Goal: Information Seeking & Learning: Understand process/instructions

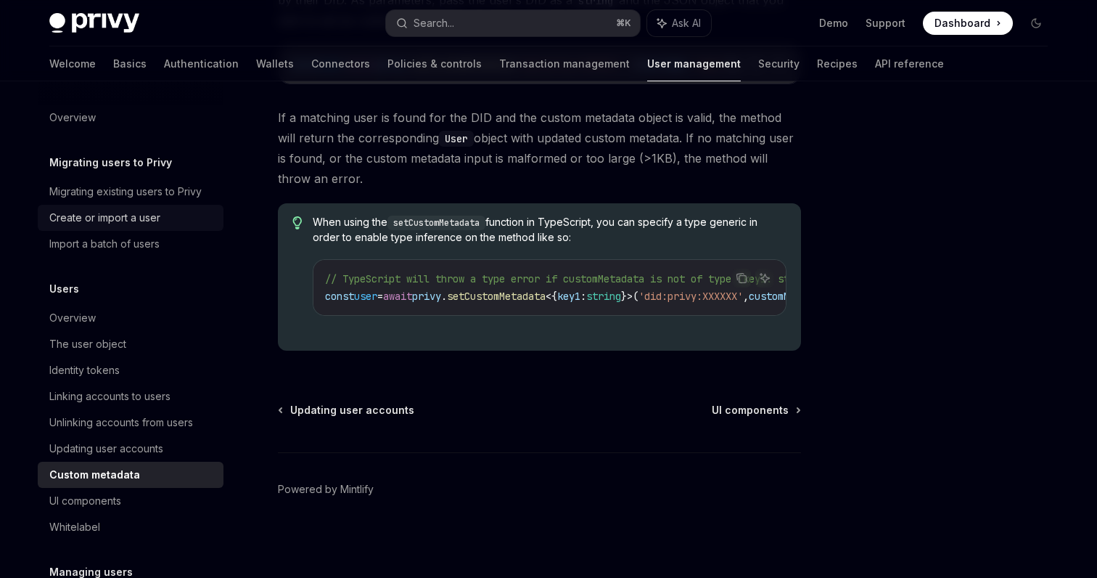
click at [140, 214] on div "Create or import a user" at bounding box center [104, 217] width 111 height 17
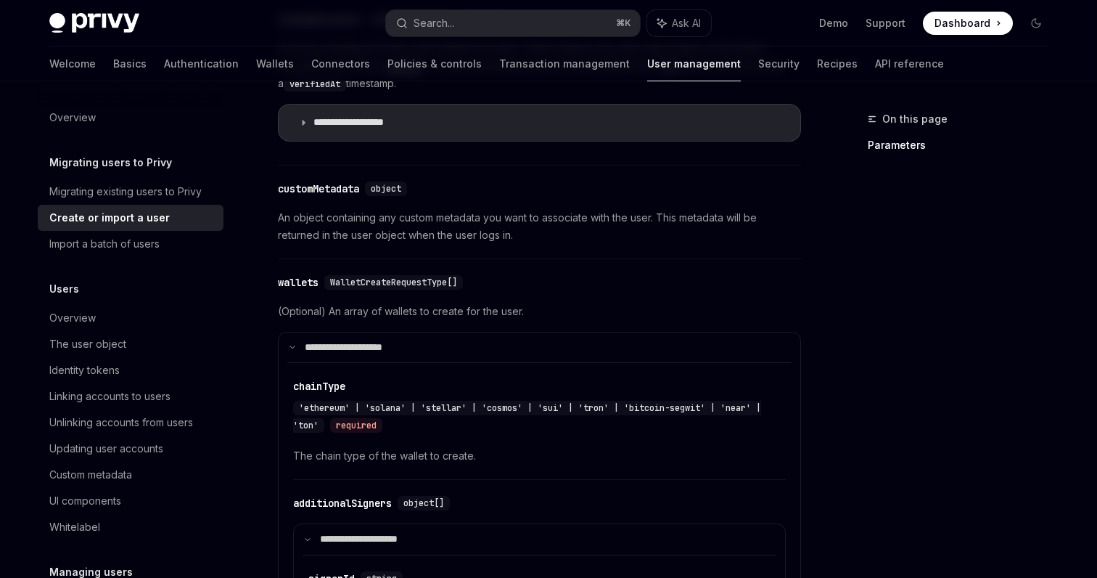
scroll to position [730, 0]
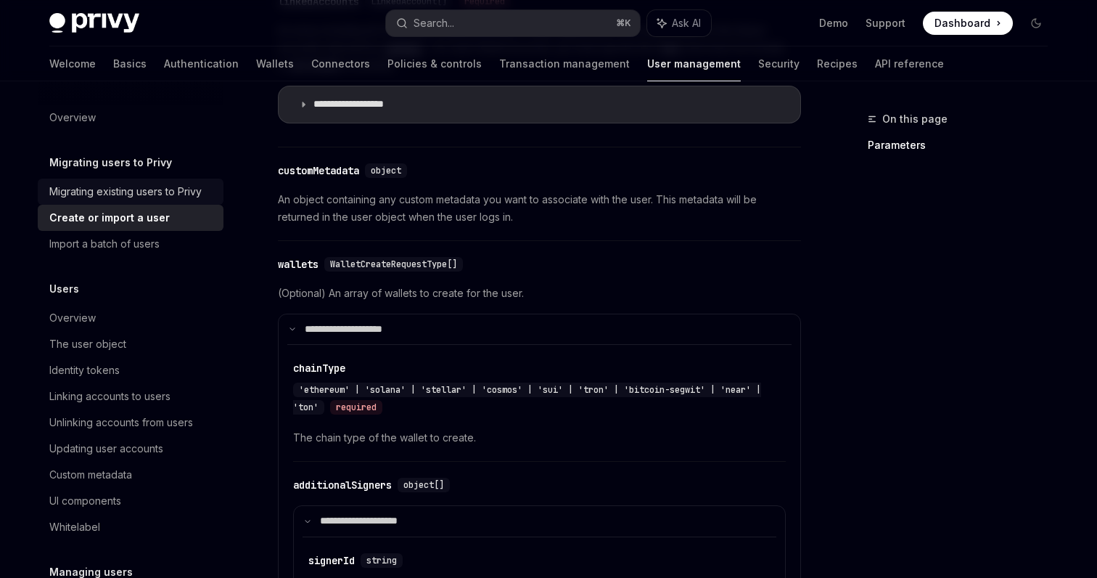
click at [134, 190] on div "Migrating existing users to Privy" at bounding box center [125, 191] width 152 height 17
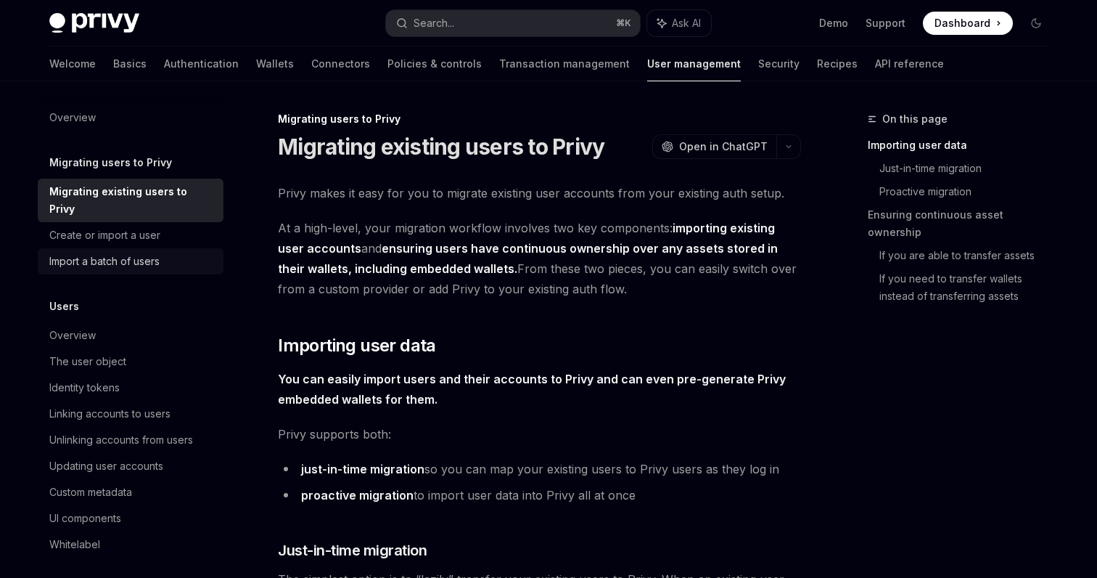
click at [137, 253] on div "Import a batch of users" at bounding box center [104, 261] width 110 height 17
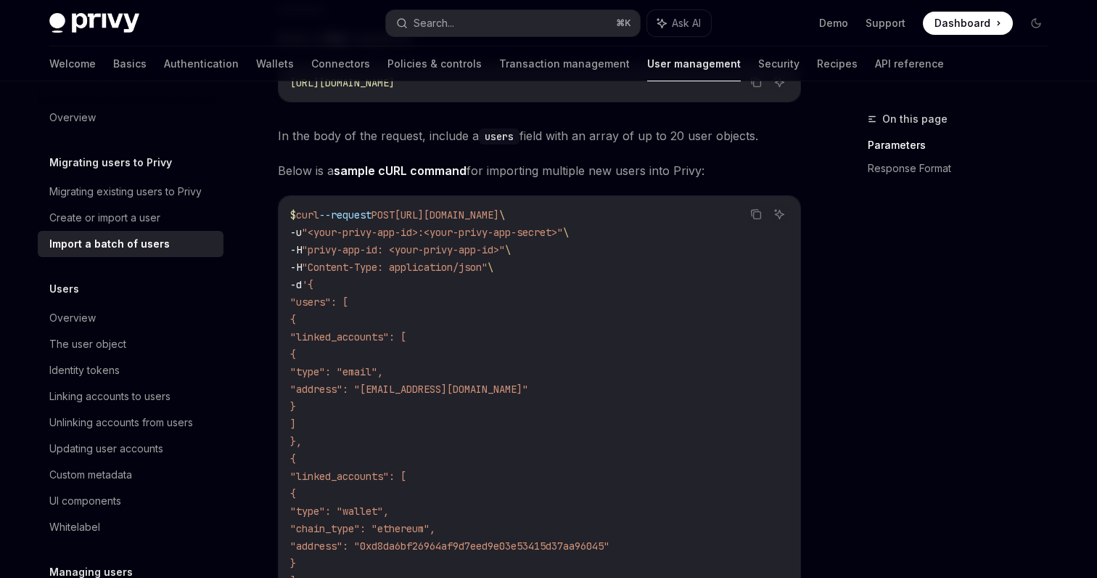
scroll to position [400, 0]
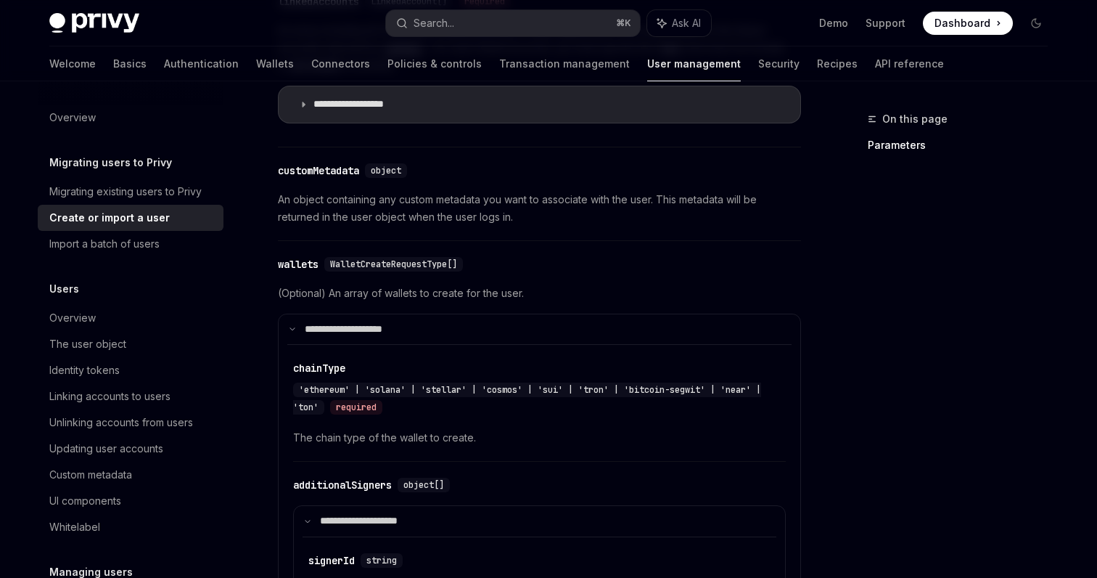
type textarea "*"
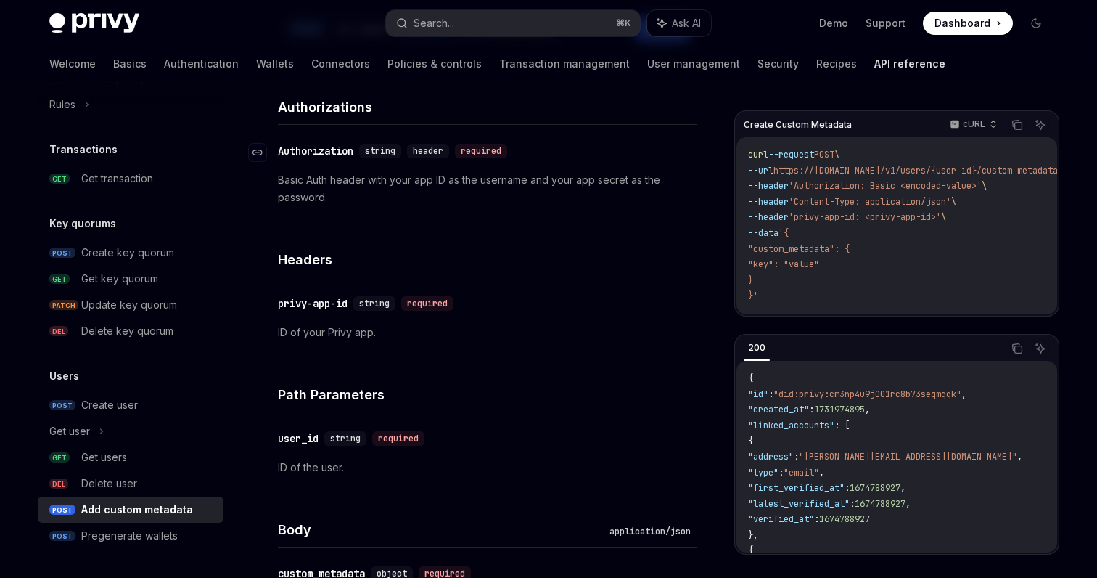
scroll to position [202, 0]
